Goal: Check status: Check status

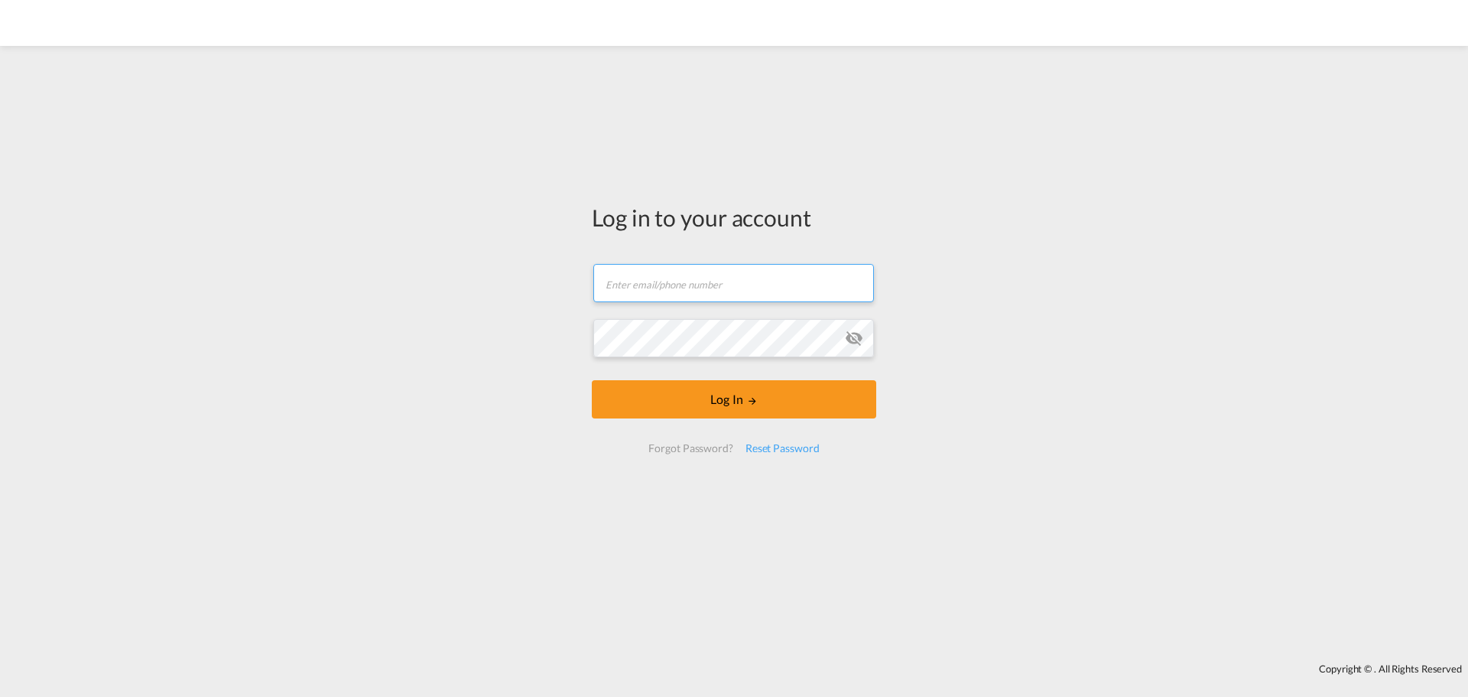
type input "[EMAIL_ADDRESS][DOMAIN_NAME]"
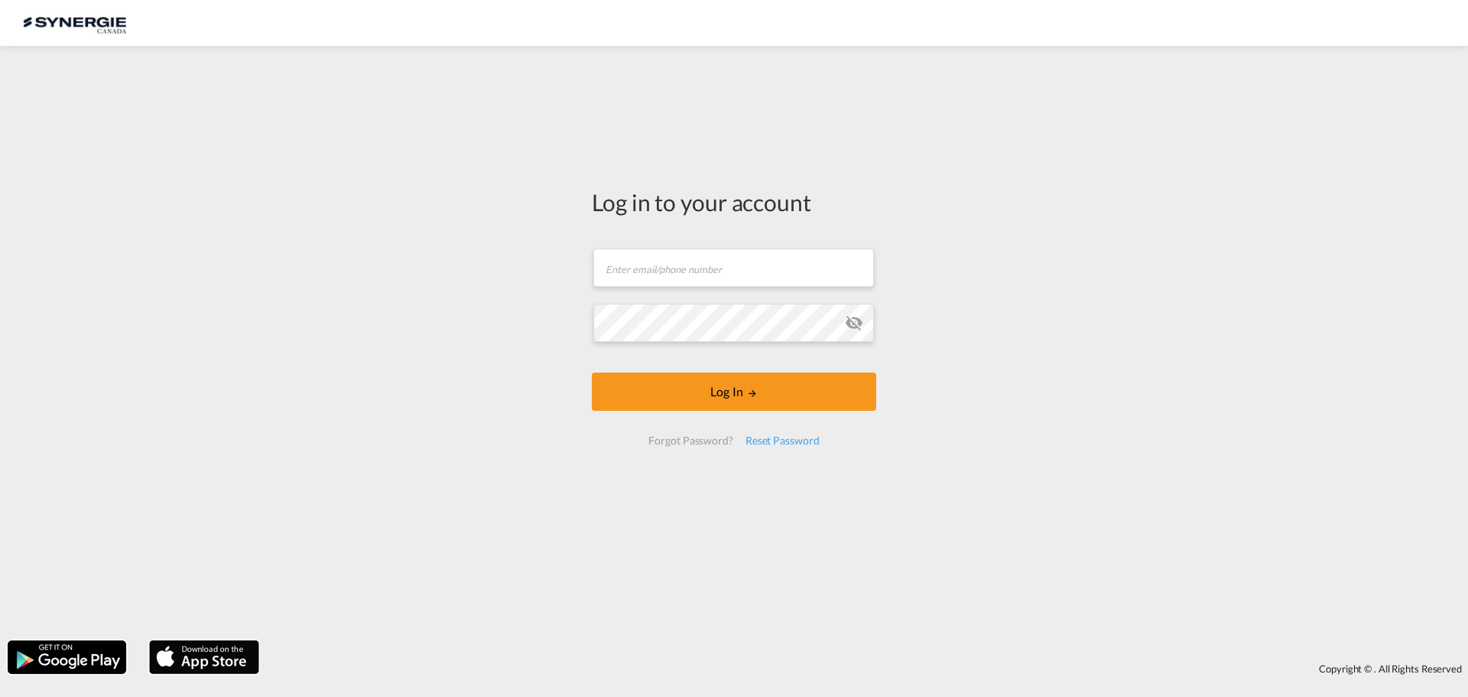
click at [861, 269] on form "Email field is required Password field is required Log In Forgot Password? Rese…" at bounding box center [734, 346] width 284 height 227
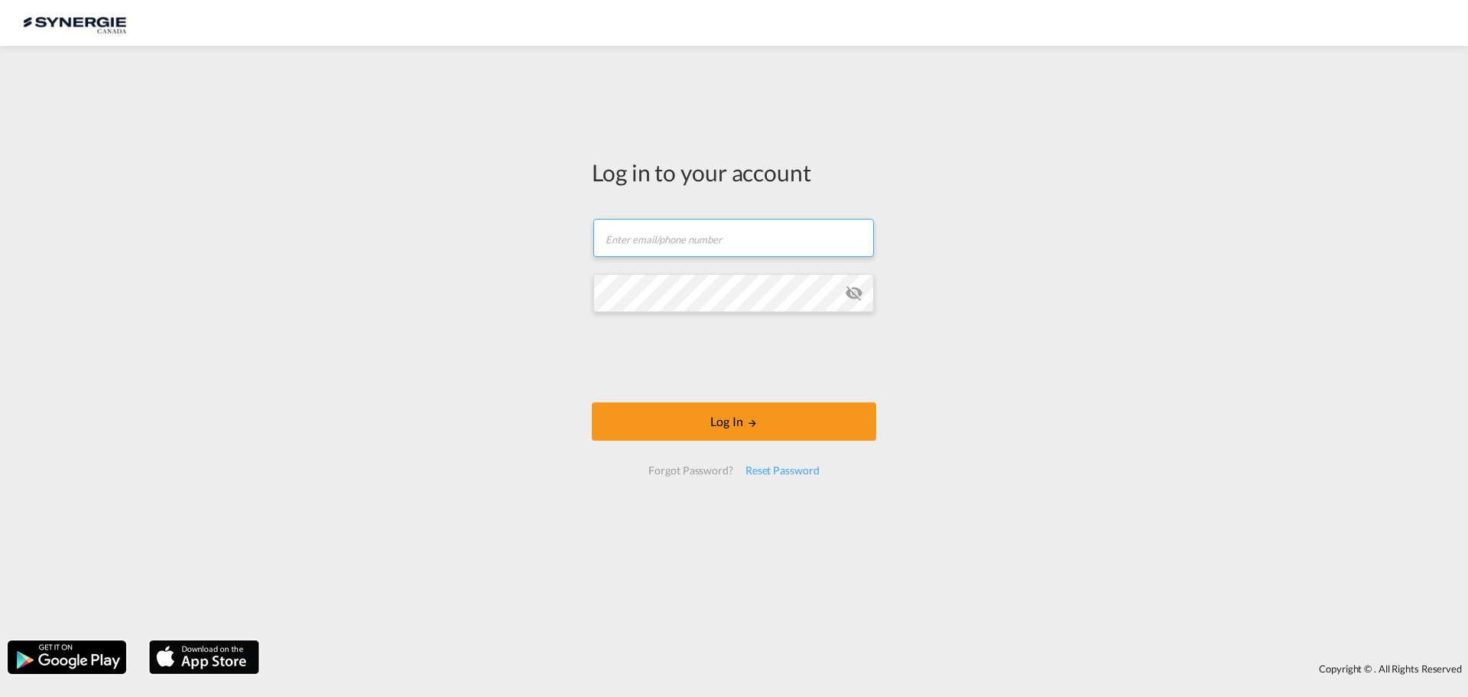
click at [723, 230] on input "text" at bounding box center [733, 238] width 281 height 38
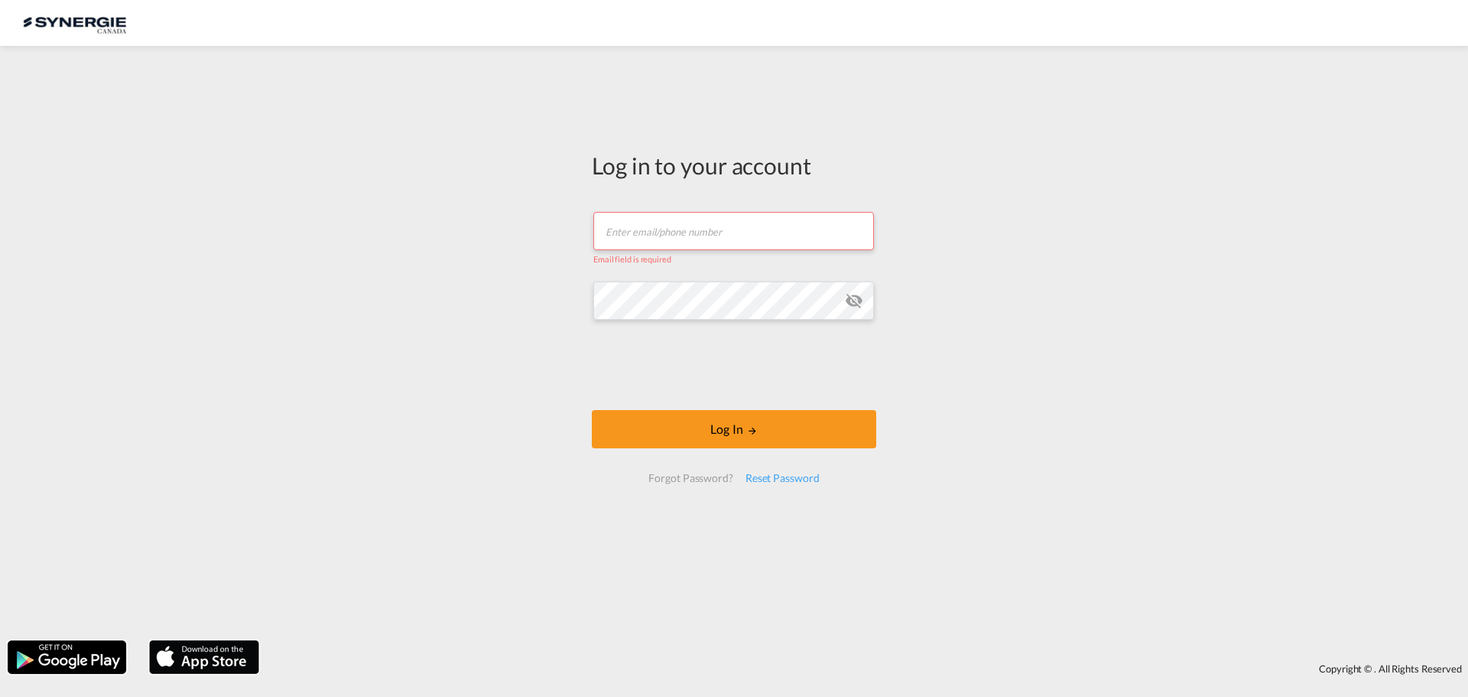
type input "[EMAIL_ADDRESS][DOMAIN_NAME]"
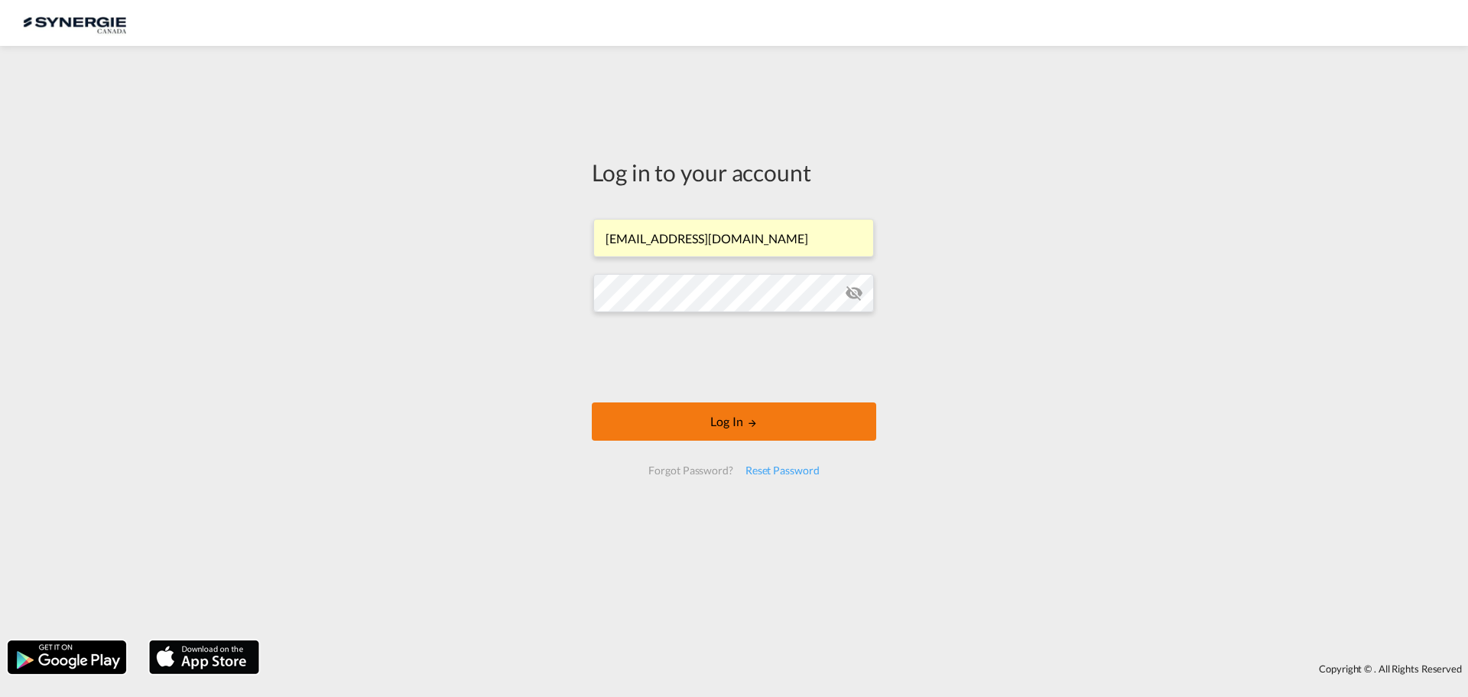
click at [701, 418] on button "Log In" at bounding box center [734, 421] width 284 height 38
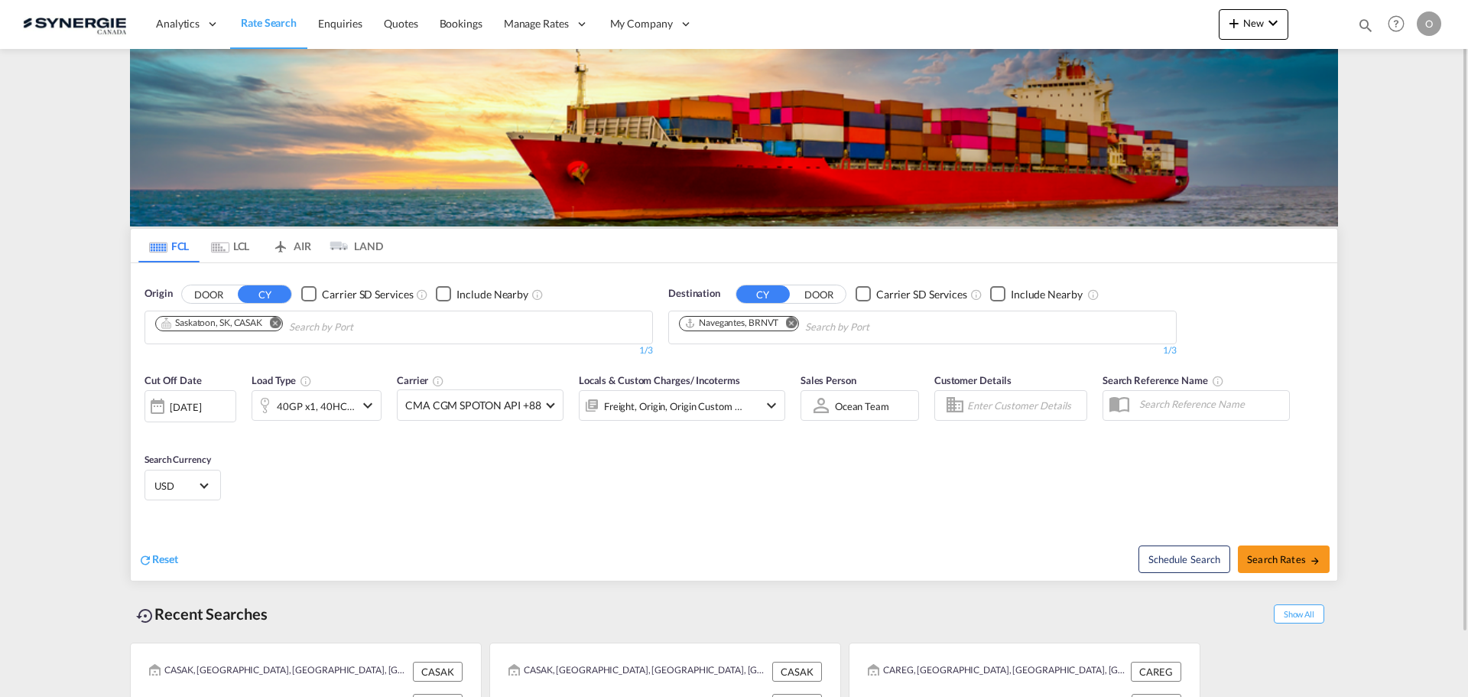
click at [1363, 24] on md-icon "icon-magnify" at bounding box center [1365, 25] width 17 height 17
click at [1130, 27] on select "Bookings Quotes Enquiries" at bounding box center [1122, 25] width 73 height 28
select select "Quotes"
click at [1086, 11] on select "Bookings Quotes Enquiries" at bounding box center [1122, 25] width 73 height 28
click at [1198, 28] on input at bounding box center [1251, 24] width 190 height 27
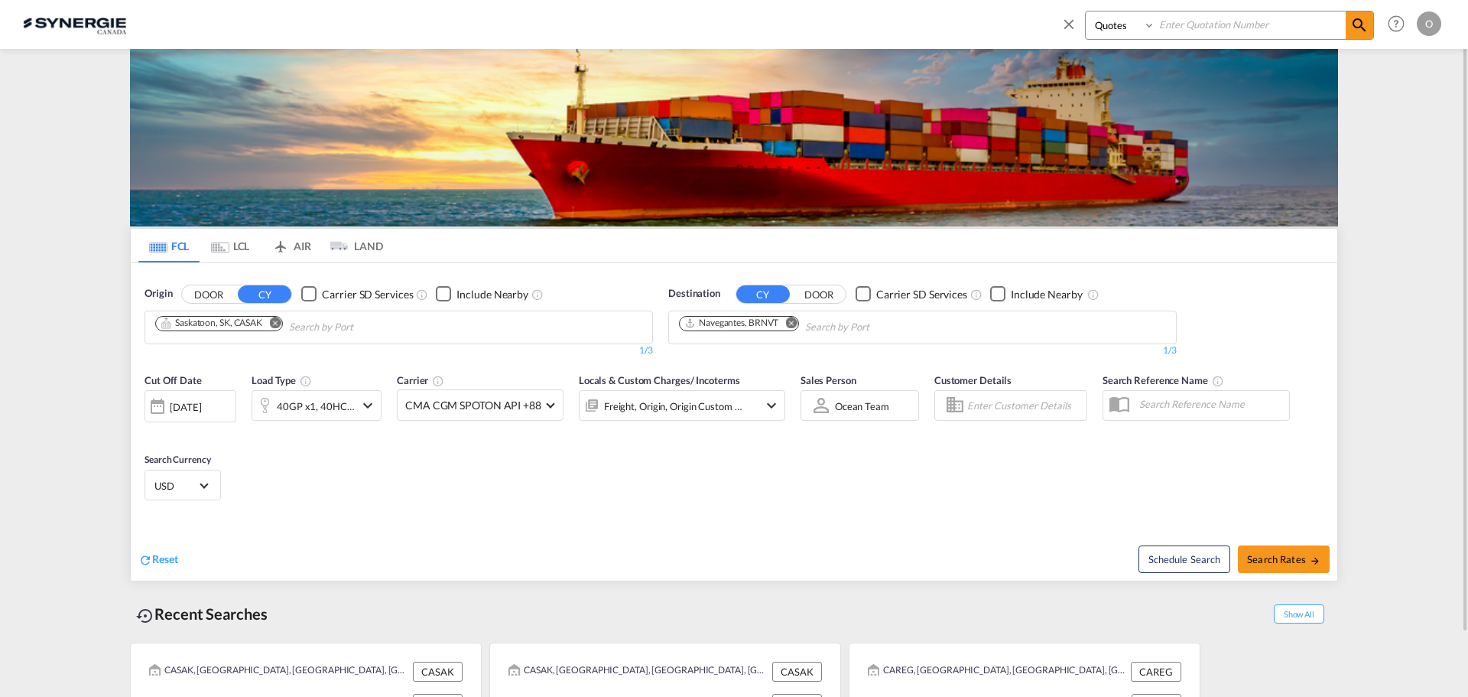
paste input "PNW WAREHOUSING, [STREET_ADDRESS]"
drag, startPoint x: 1333, startPoint y: 25, endPoint x: 915, endPoint y: 31, distance: 417.6
click at [915, 31] on div "Bookings Quotes Enquiries PNW WAREHOUSING, [STREET_ADDRESS] Help Resources Prod…" at bounding box center [734, 23] width 1422 height 47
type input "E EAST, UNIT A, FIFE, WA 98424"
drag, startPoint x: 1318, startPoint y: 22, endPoint x: 984, endPoint y: 15, distance: 334.3
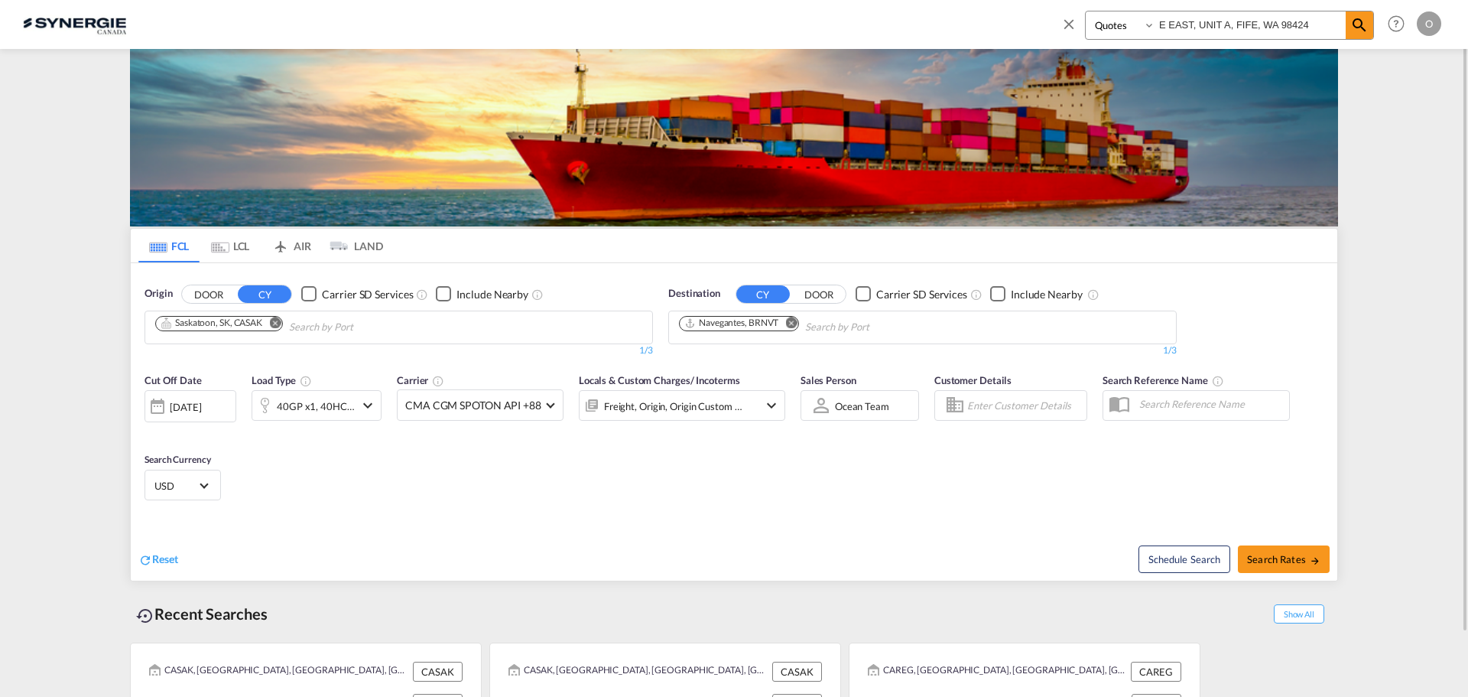
click at [984, 15] on div "Bookings Quotes Enquiries E EAST, UNIT A, [GEOGRAPHIC_DATA], WA 98424 Help Reso…" at bounding box center [734, 23] width 1422 height 47
click at [1188, 25] on input at bounding box center [1251, 24] width 190 height 27
paste input "SYC000013101"
type input "SYC000013101"
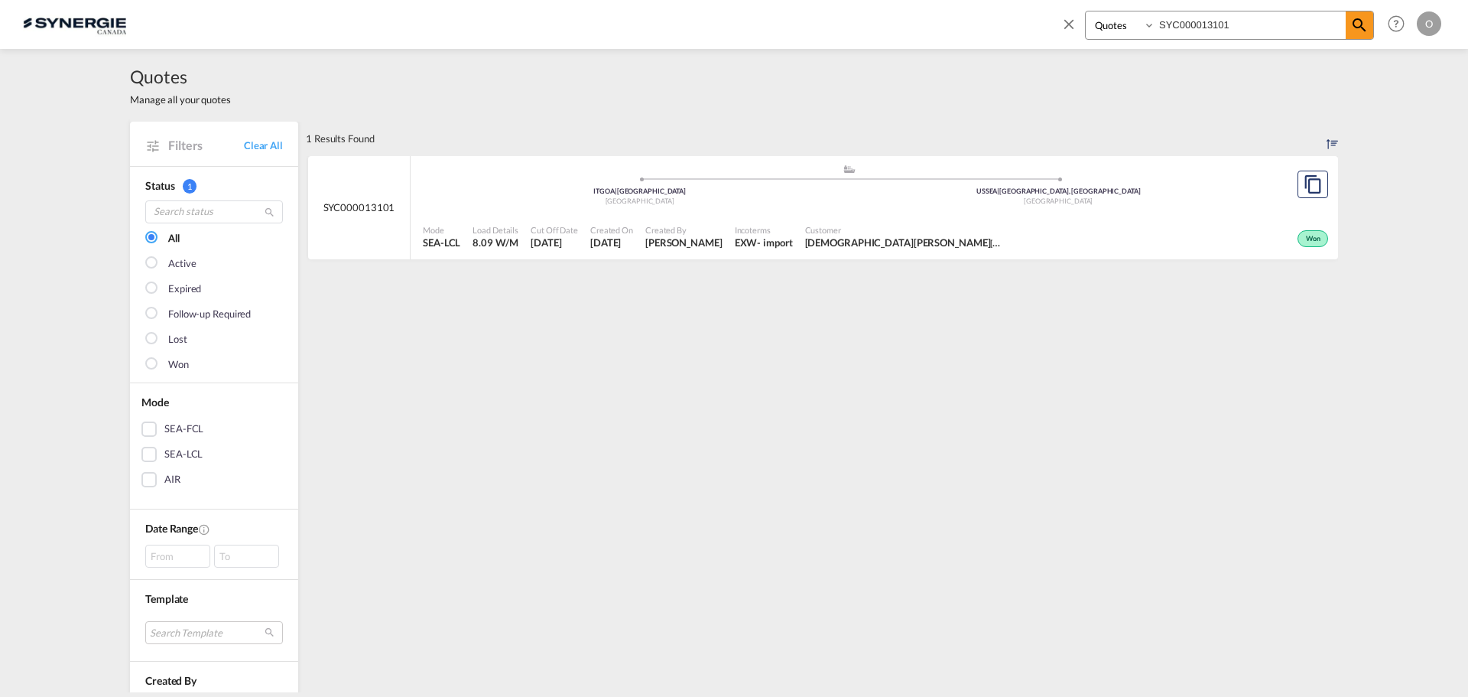
click at [658, 236] on span "[PERSON_NAME]" at bounding box center [683, 243] width 77 height 14
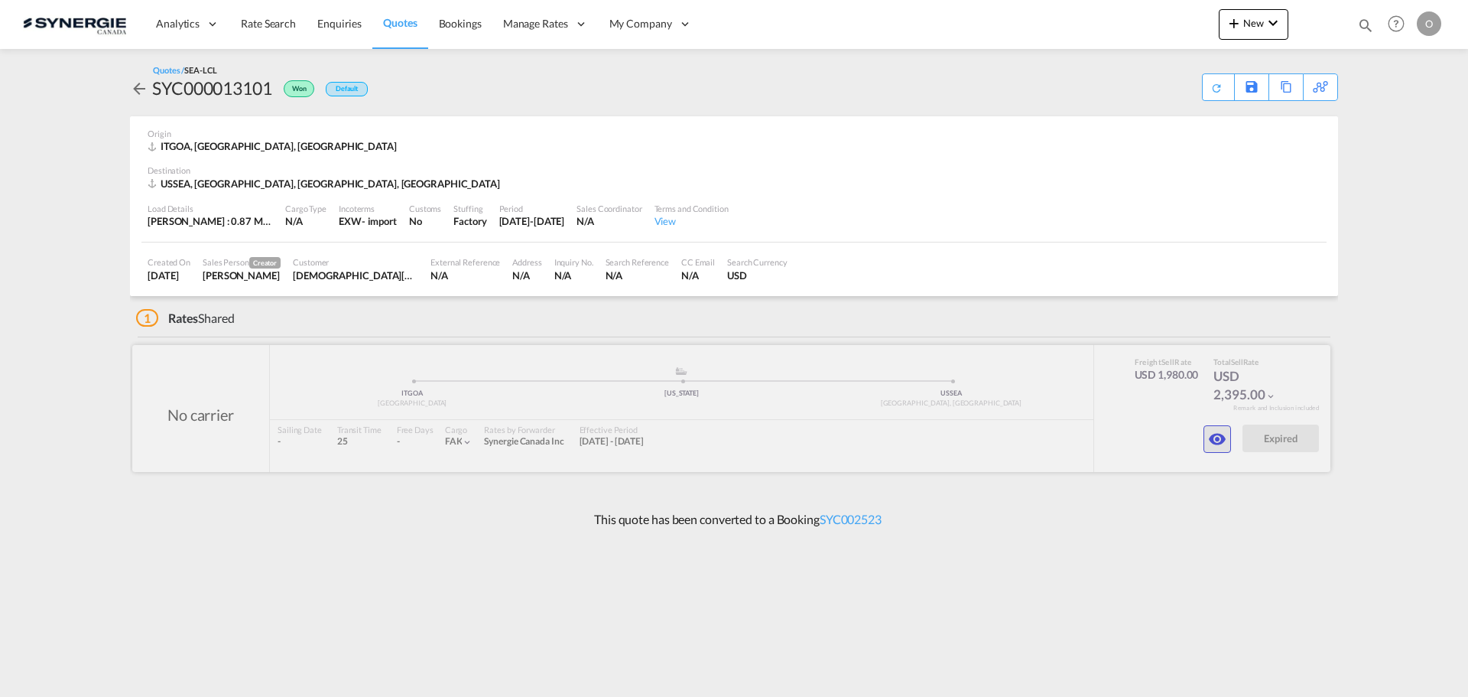
click at [1218, 438] on md-icon "icon-eye" at bounding box center [1217, 439] width 18 height 18
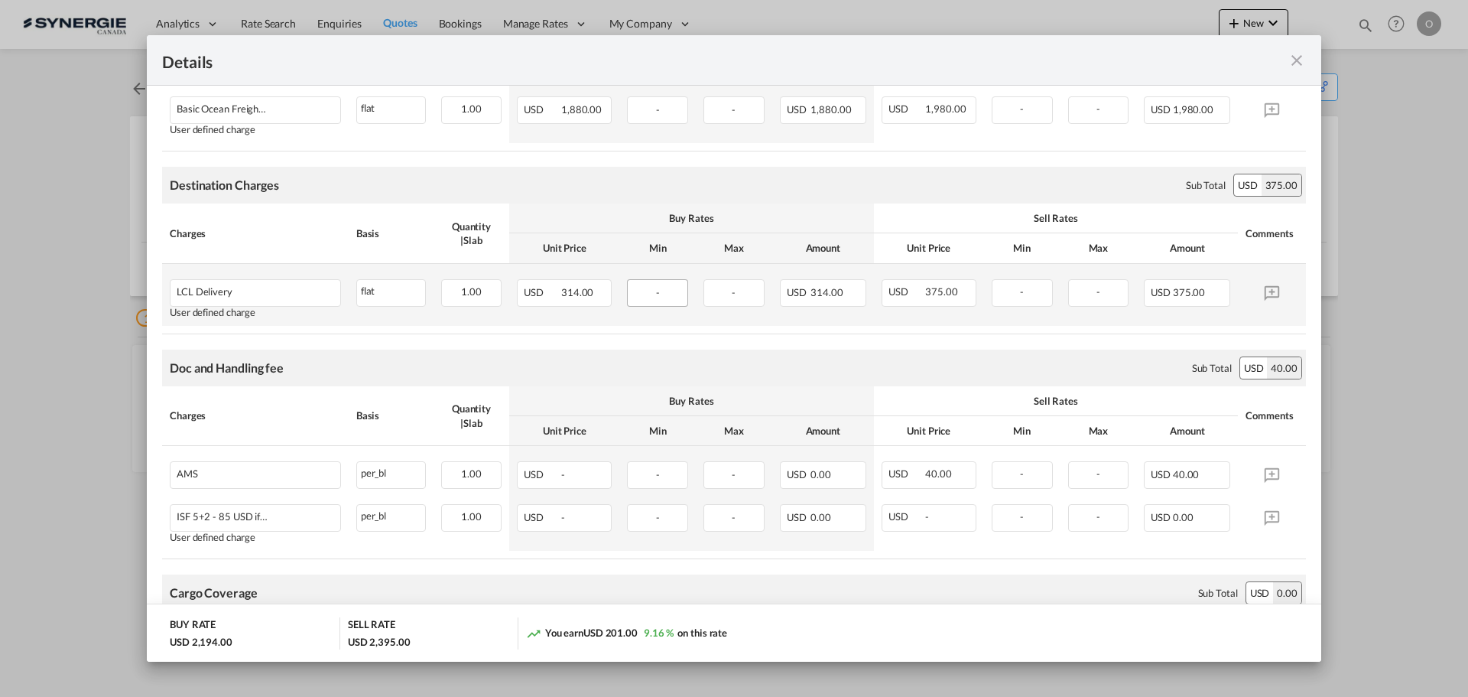
scroll to position [153, 0]
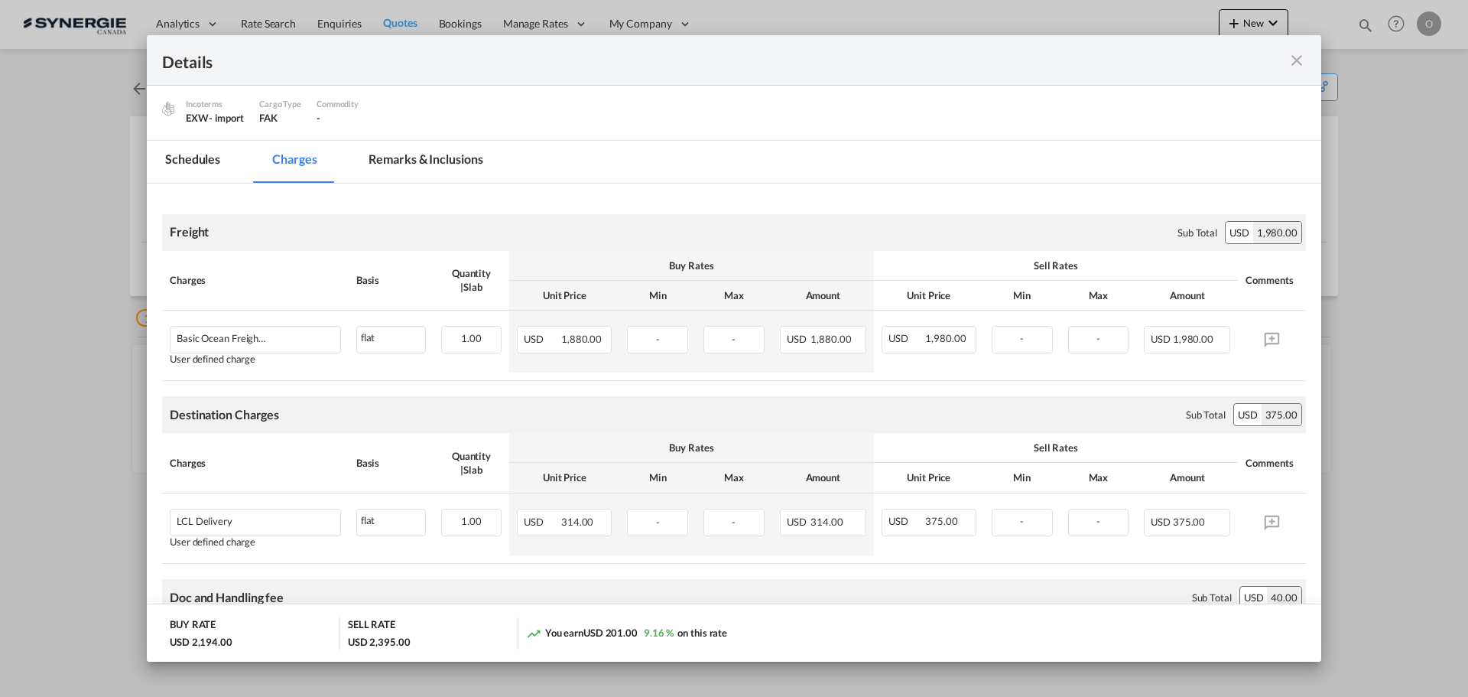
click at [439, 159] on md-tab-item "Remarks & Inclusions" at bounding box center [425, 162] width 151 height 42
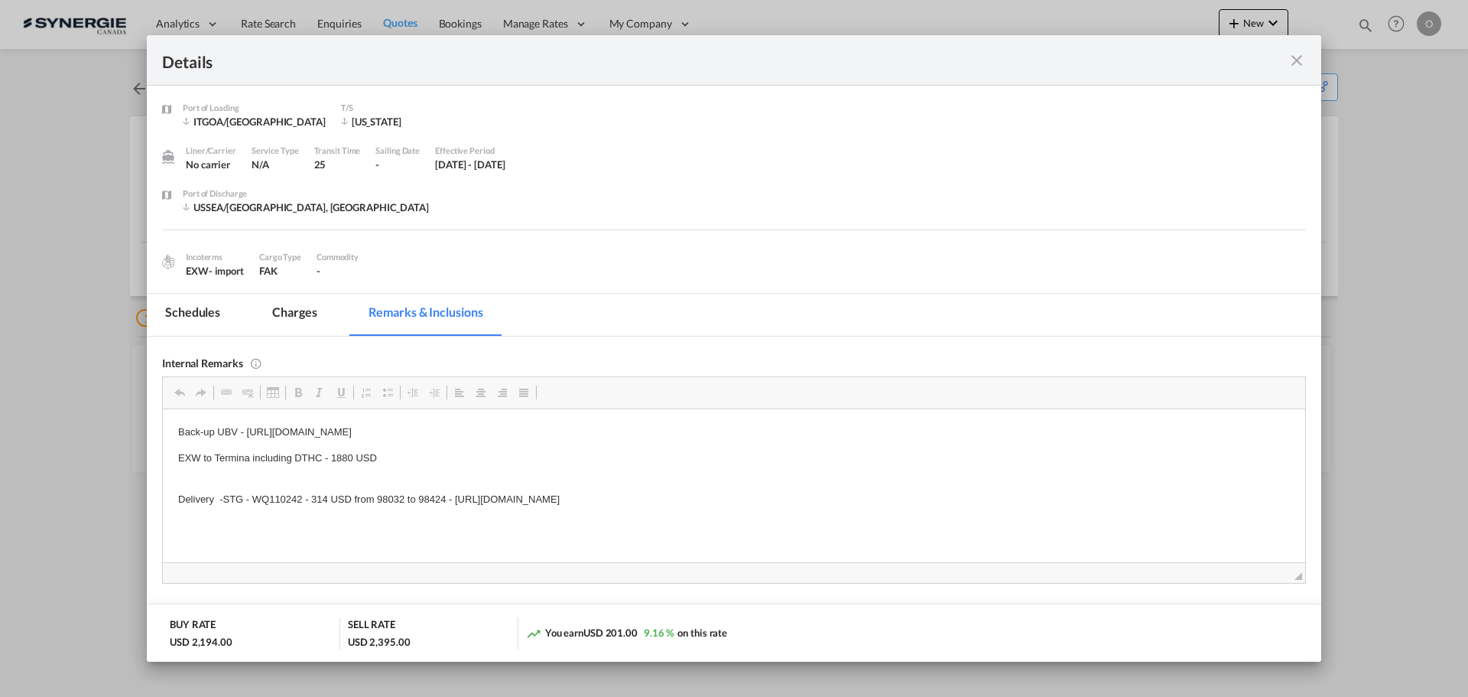
scroll to position [76, 0]
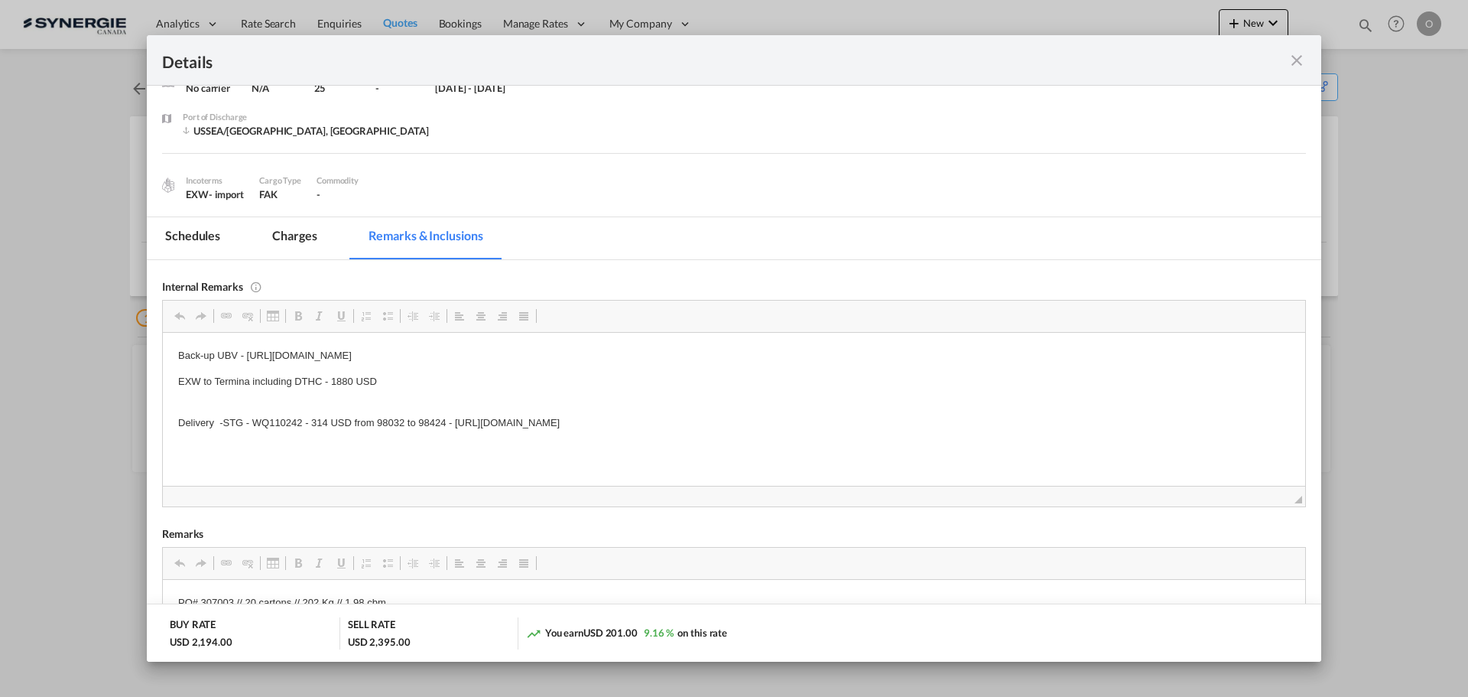
drag, startPoint x: 224, startPoint y: 421, endPoint x: 438, endPoint y: 422, distance: 214.1
drag, startPoint x: 876, startPoint y: 421, endPoint x: 170, endPoint y: 420, distance: 705.9
click at [170, 420] on html "Back-up UBV - https://app.frontapp.com/open/cnv_pvjf83z?key=n1k43TPjAkHxNyuTClF…" at bounding box center [734, 402] width 1143 height 140
copy p "Delivery -STG - WQ110242 - 314 USD from 98032 to 98424 - https://app.frontapp.c…"
drag, startPoint x: 224, startPoint y: 421, endPoint x: 303, endPoint y: 424, distance: 78.8
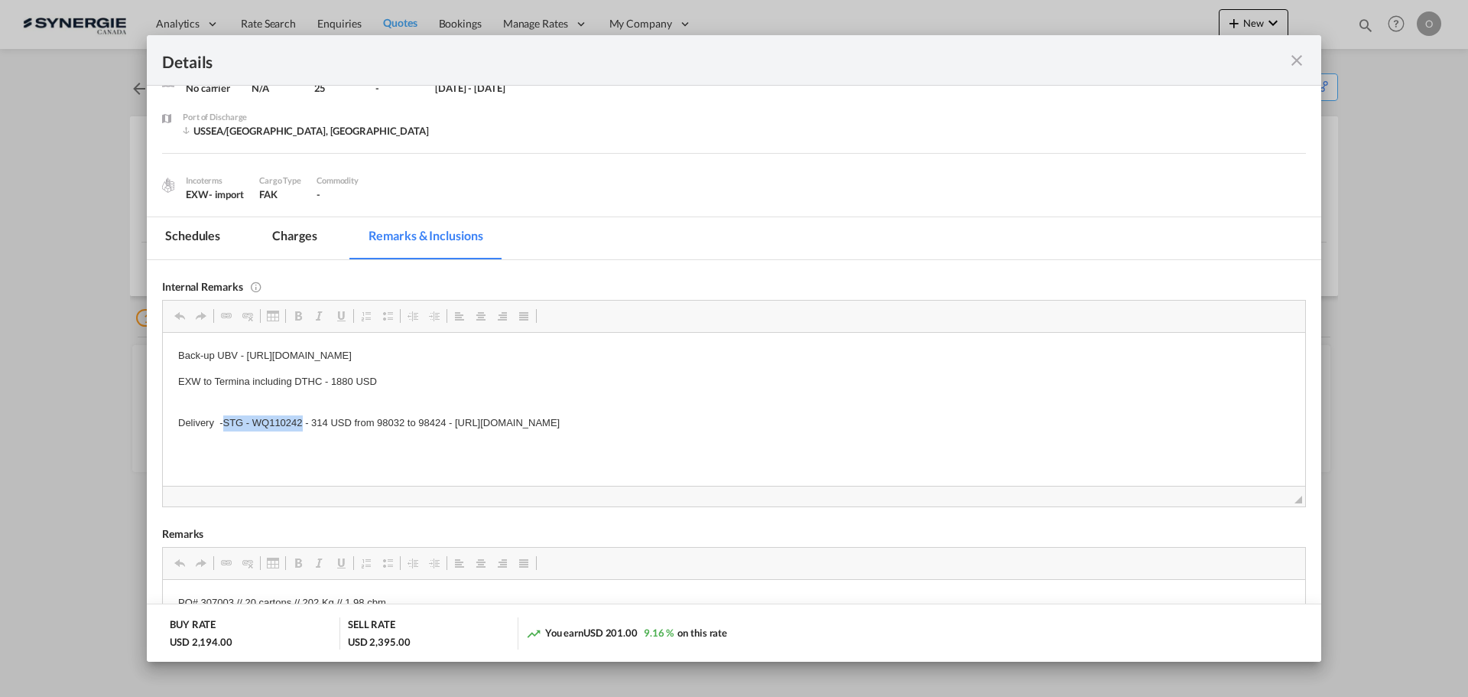
click at [303, 424] on p "Delivery -STG - WQ110242 - 314 USD from 98032 to 98424 - https://app.frontapp.c…" at bounding box center [734, 423] width 1112 height 16
copy p "STG - WQ110242"
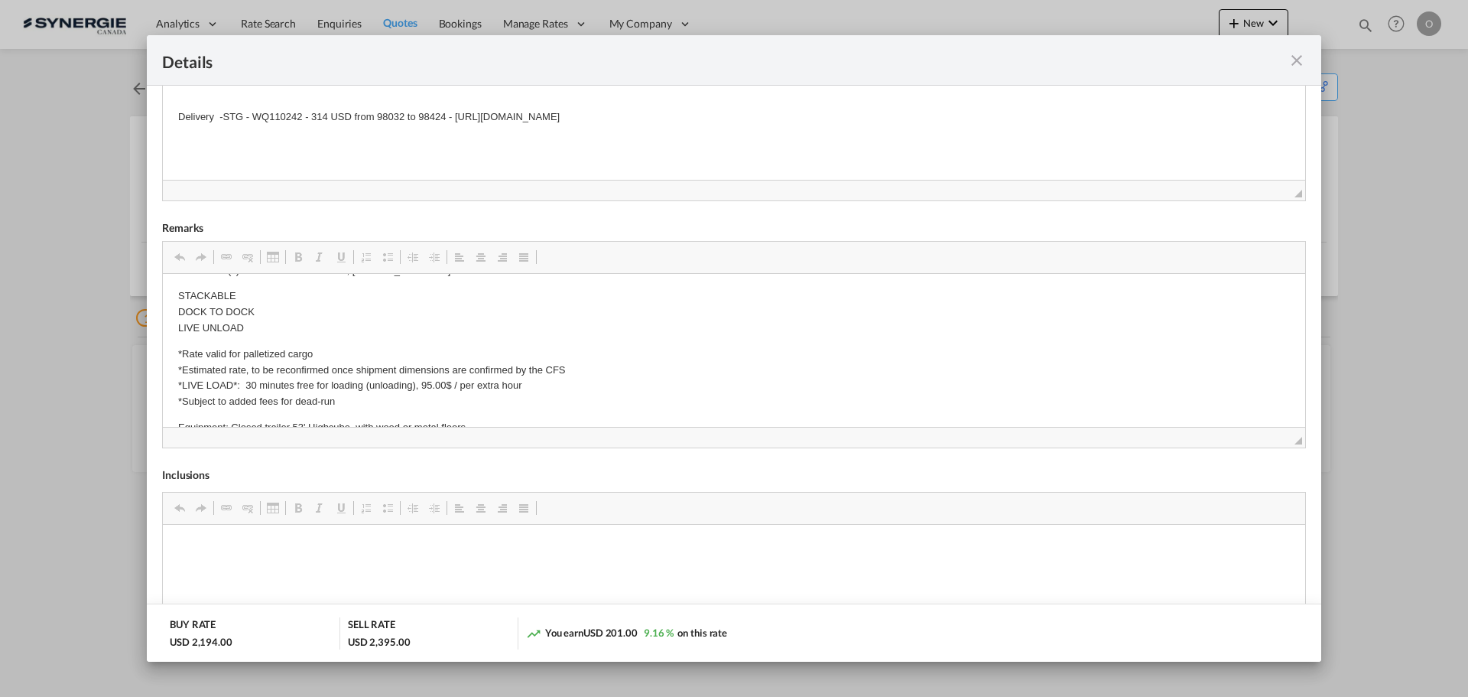
scroll to position [459, 0]
